Goal: Information Seeking & Learning: Understand process/instructions

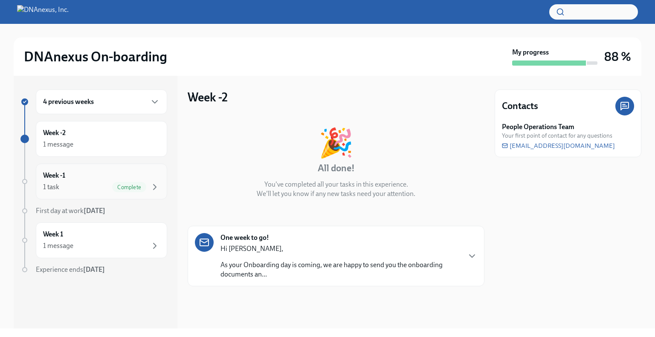
click at [93, 186] on div "1 task Complete" at bounding box center [101, 187] width 117 height 10
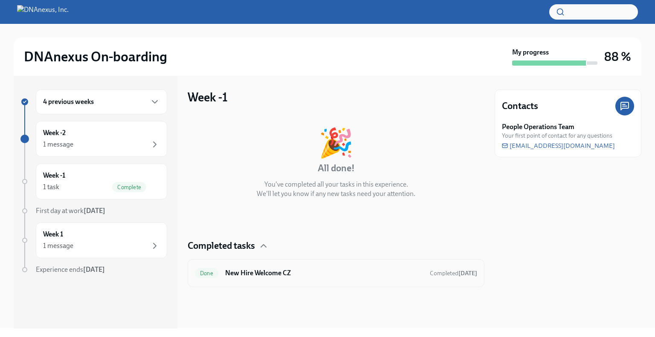
click at [304, 273] on h6 "New Hire Welcome CZ" at bounding box center [324, 273] width 198 height 9
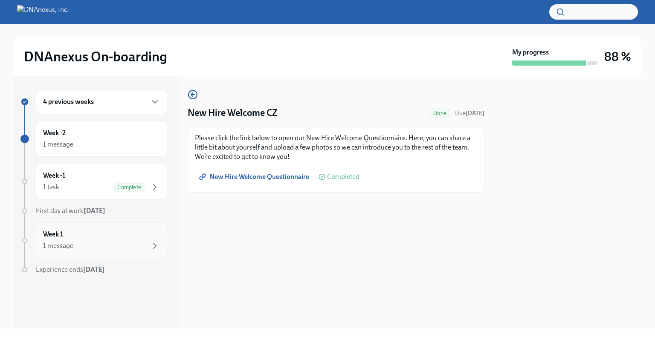
click at [126, 230] on div "Week 1 1 message" at bounding box center [101, 240] width 117 height 21
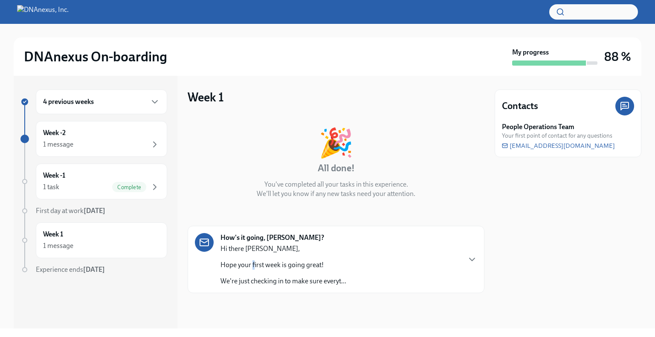
click at [256, 259] on div "Hi there [PERSON_NAME], Hope your first week is going great! We're just checkin…" at bounding box center [283, 265] width 126 height 42
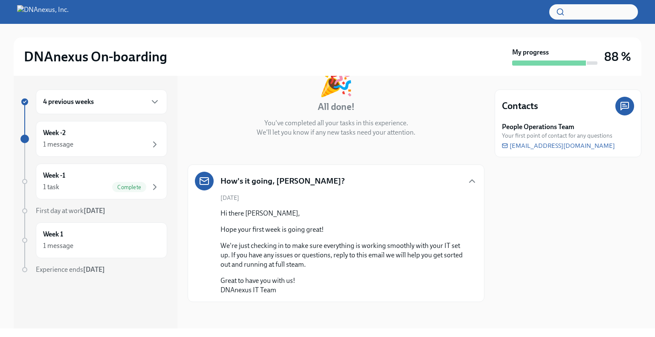
scroll to position [61, 0]
click at [118, 128] on div "Week -2 1 message" at bounding box center [101, 138] width 117 height 21
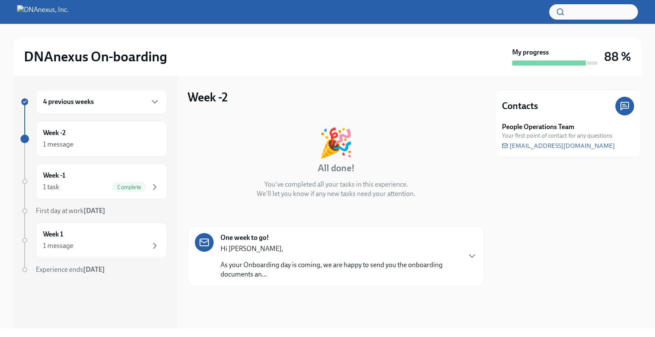
click at [271, 257] on div "Hi [PERSON_NAME], As your Onboarding day is coming, we are happy to send you th…" at bounding box center [340, 261] width 240 height 35
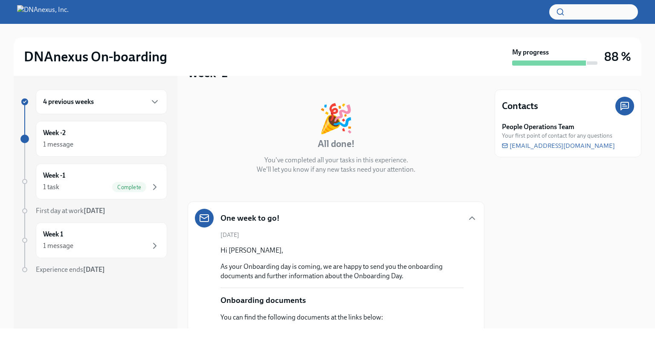
scroll to position [173, 0]
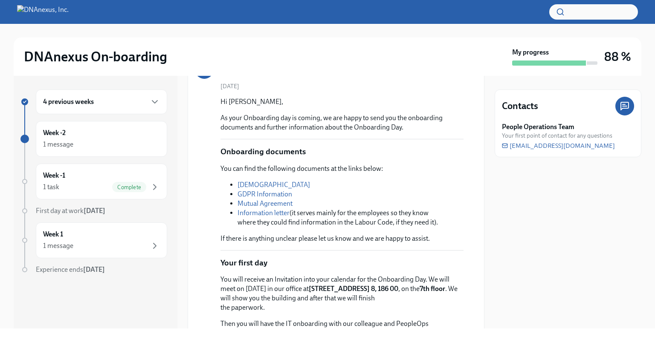
click at [266, 196] on link "GDPR Information" at bounding box center [264, 194] width 55 height 8
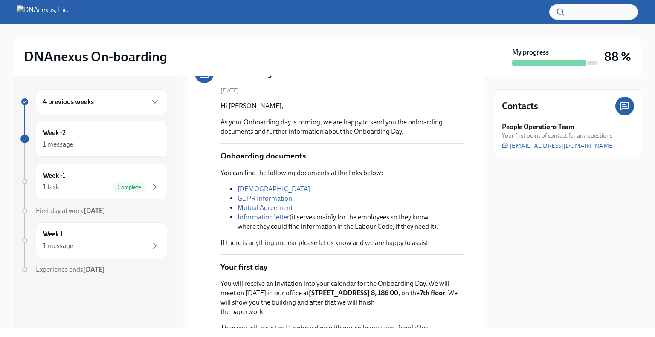
scroll to position [0, 0]
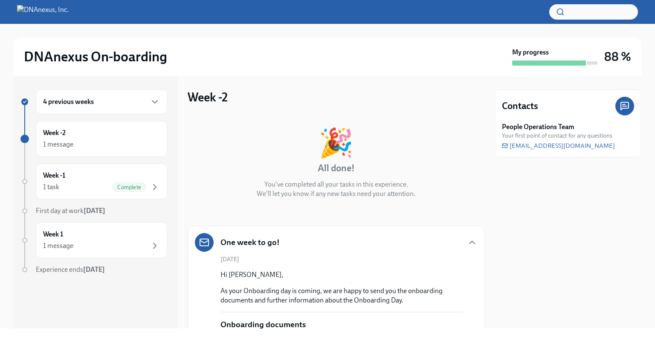
click at [84, 109] on div "4 previous weeks" at bounding box center [101, 102] width 131 height 25
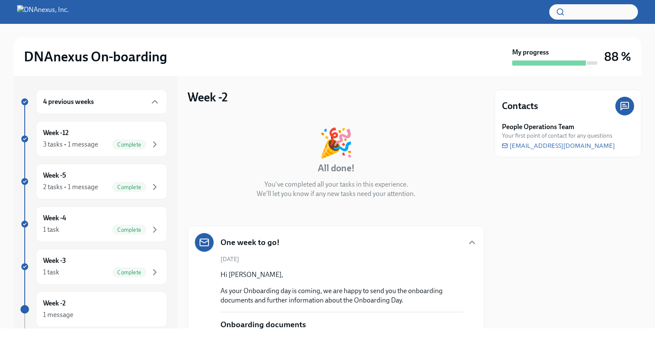
click at [95, 102] on div "4 previous weeks" at bounding box center [101, 102] width 117 height 10
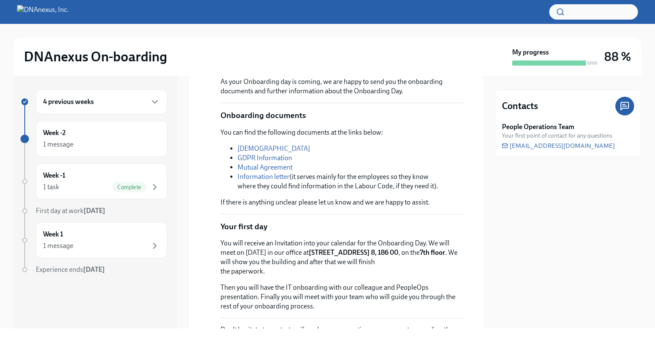
scroll to position [205, 0]
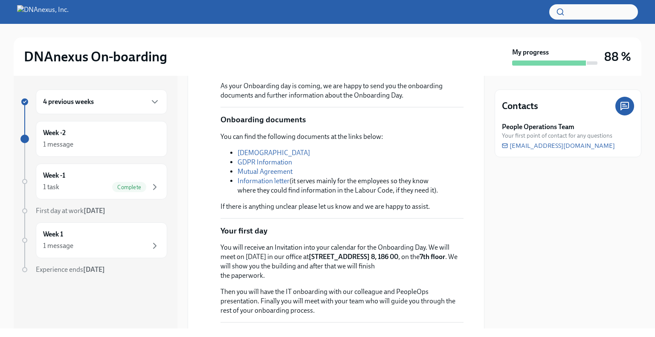
click at [285, 162] on link "GDPR Information" at bounding box center [264, 162] width 55 height 8
click at [292, 155] on link "[DEMOGRAPHIC_DATA]" at bounding box center [273, 153] width 72 height 8
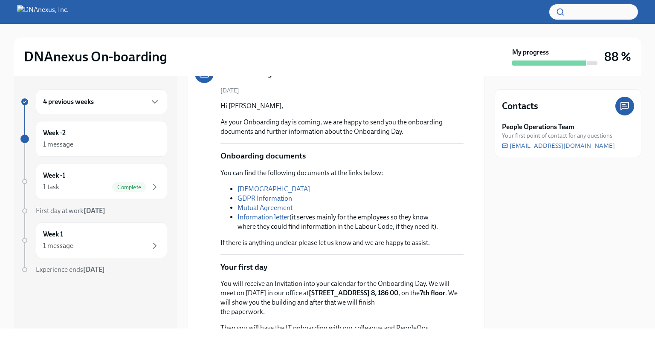
scroll to position [57, 0]
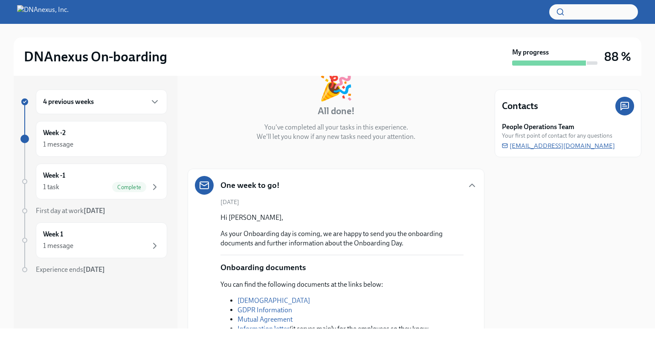
click at [520, 148] on span "[EMAIL_ADDRESS][DOMAIN_NAME]" at bounding box center [558, 146] width 113 height 9
